Goal: Task Accomplishment & Management: Use online tool/utility

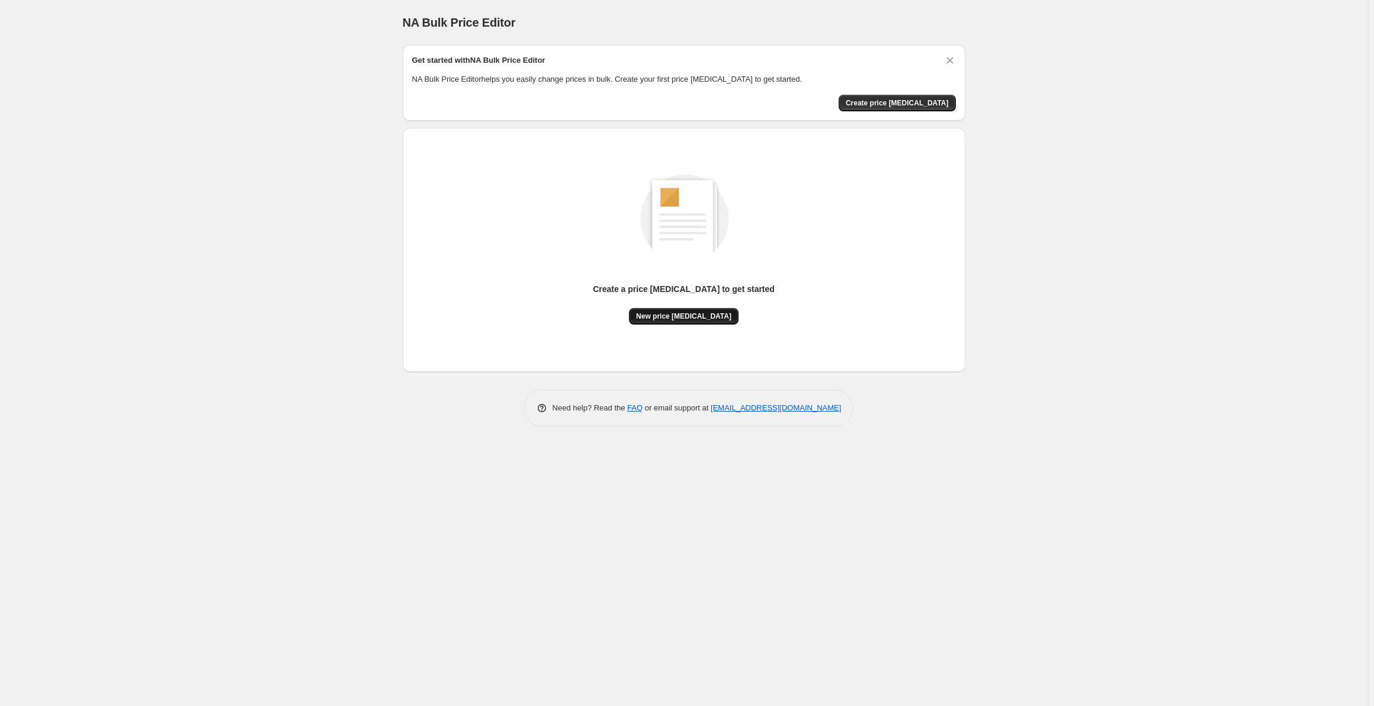
click at [706, 314] on span "New price [MEDICAL_DATA]" at bounding box center [683, 315] width 95 height 9
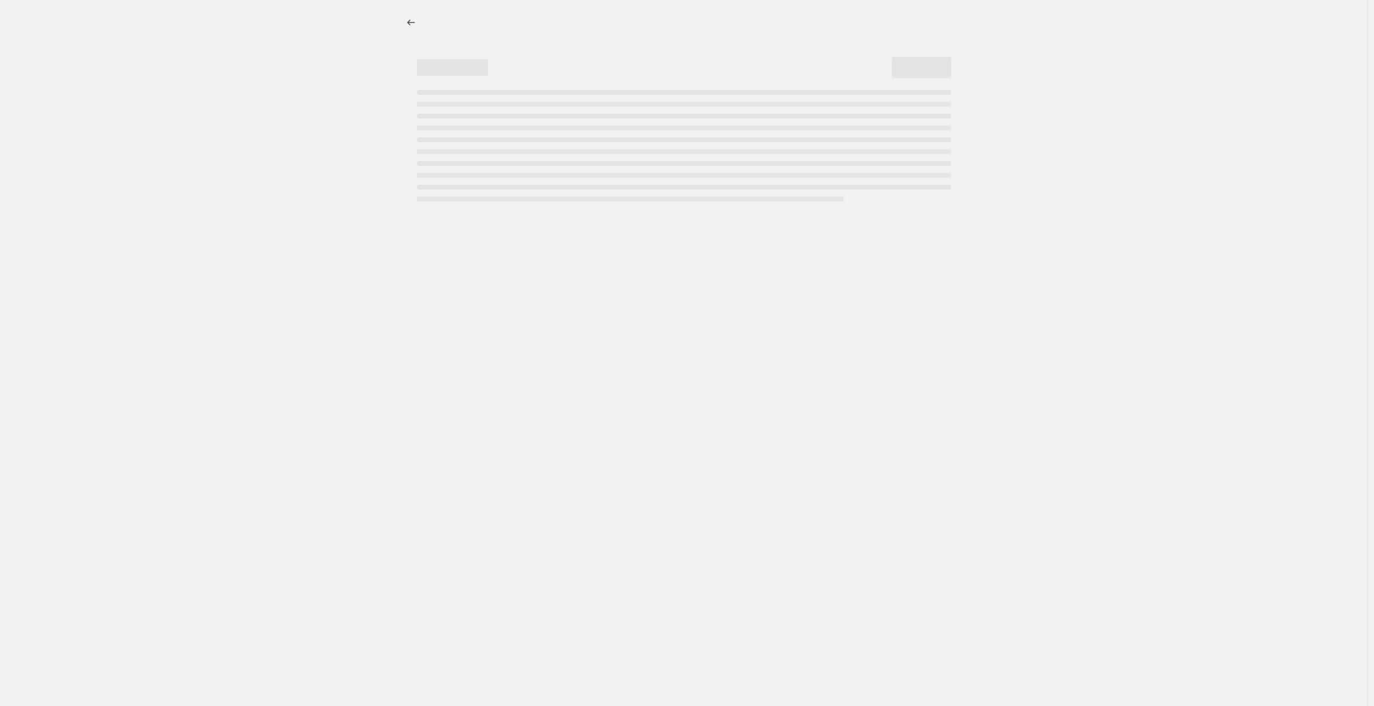
select select "percentage"
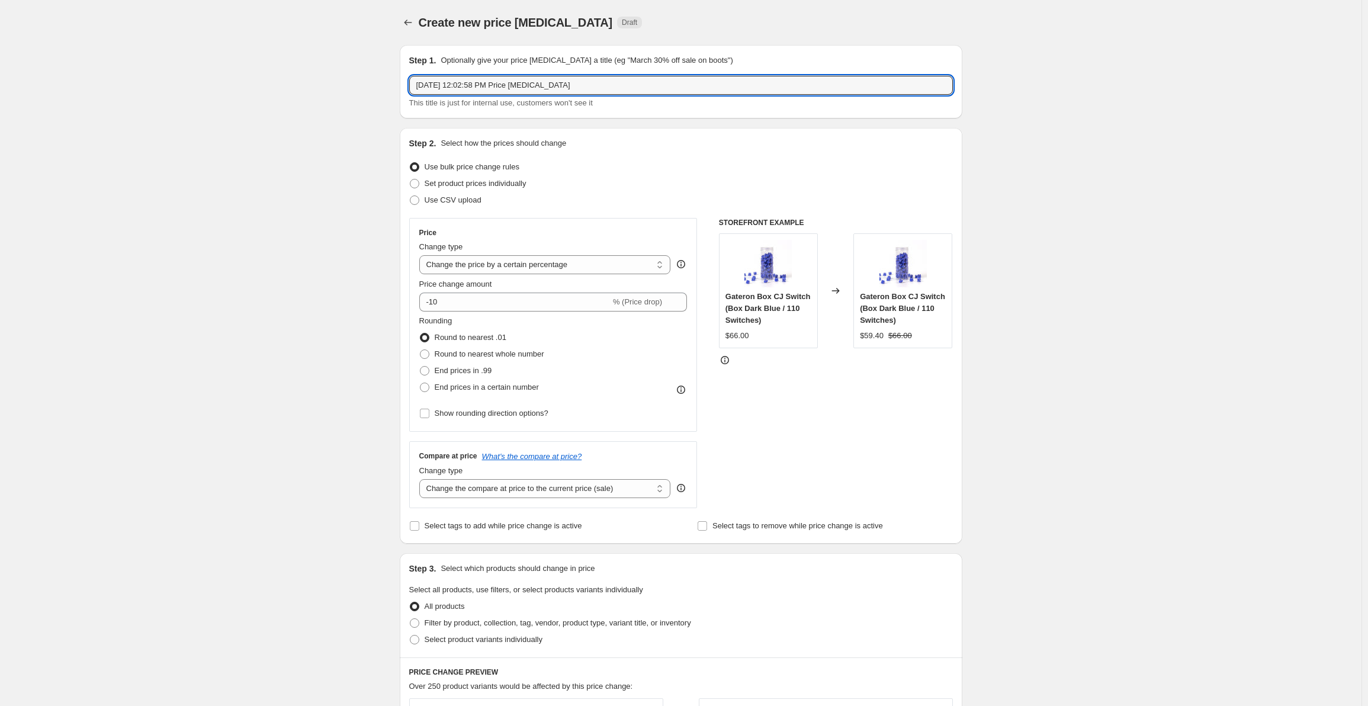
drag, startPoint x: 589, startPoint y: 86, endPoint x: 324, endPoint y: 86, distance: 265.2
click at [324, 86] on div "Create new price [MEDICAL_DATA]. This page is ready Create new price [MEDICAL_D…" at bounding box center [680, 597] width 1361 height 1195
click at [541, 85] on input "[DATE] 12:02:58 PM Price [MEDICAL_DATA]" at bounding box center [681, 85] width 544 height 19
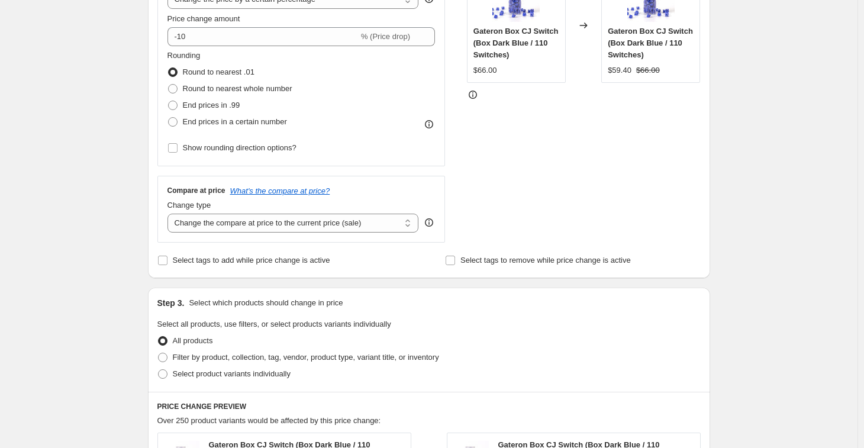
scroll to position [269, 0]
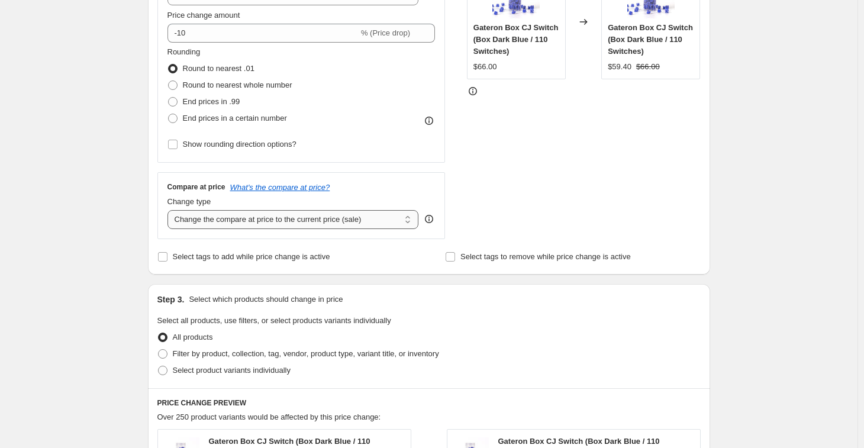
type input "October 20255 - 20%"
click at [334, 222] on select "Change the compare at price to the current price (sale) Change the compare at p…" at bounding box center [294, 219] width 252 height 19
click at [67, 235] on div "Create new price [MEDICAL_DATA]. This page is ready Create new price [MEDICAL_D…" at bounding box center [429, 328] width 858 height 1195
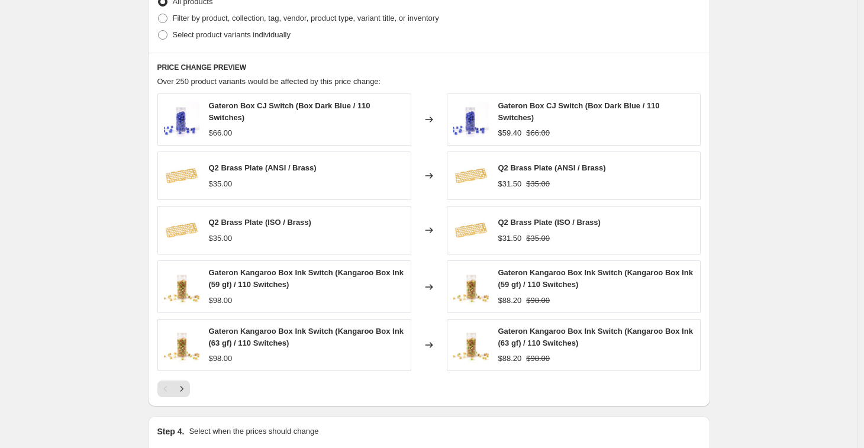
scroll to position [582, 0]
